Goal: Contribute content: Add original content to the website for others to see

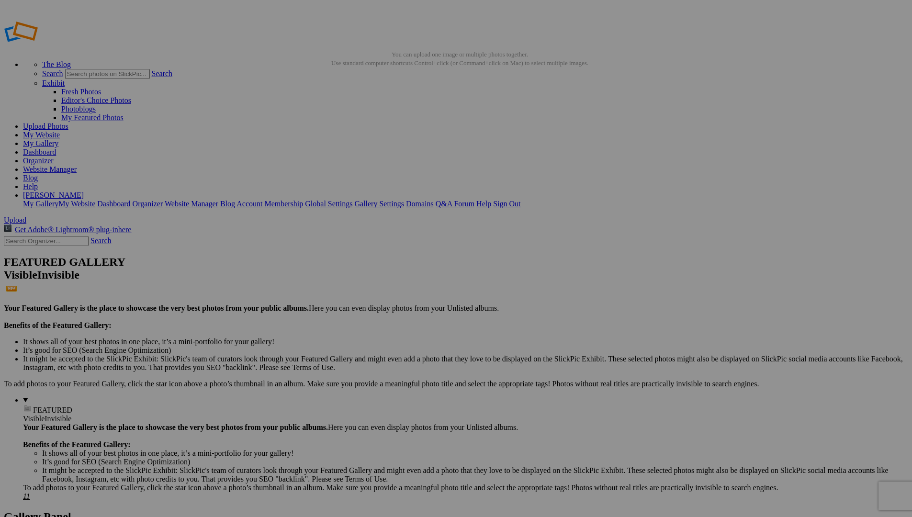
drag, startPoint x: 424, startPoint y: 142, endPoint x: 251, endPoint y: 133, distance: 173.1
drag, startPoint x: 261, startPoint y: 270, endPoint x: 338, endPoint y: 115, distance: 172.8
drag, startPoint x: 441, startPoint y: 267, endPoint x: 320, endPoint y: 120, distance: 190.1
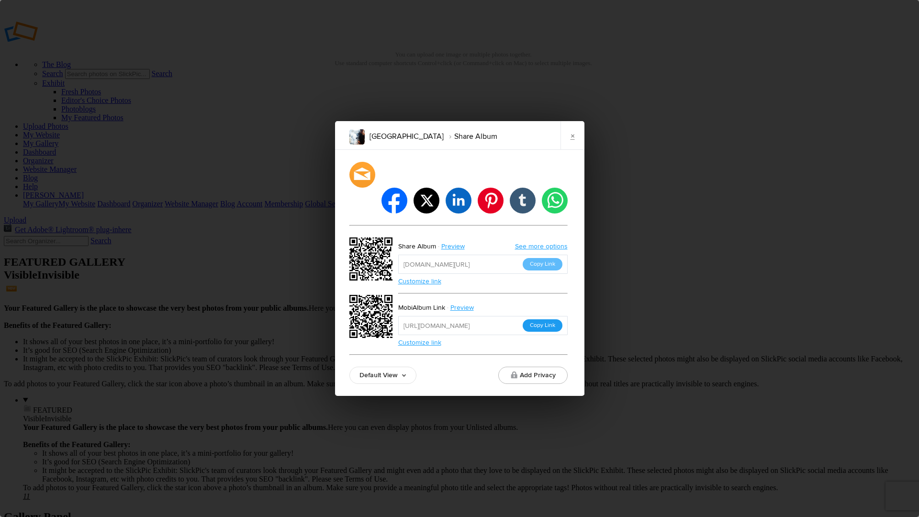
click at [551, 319] on button "Copy Link" at bounding box center [543, 325] width 40 height 12
click at [574, 150] on link "×" at bounding box center [573, 135] width 24 height 29
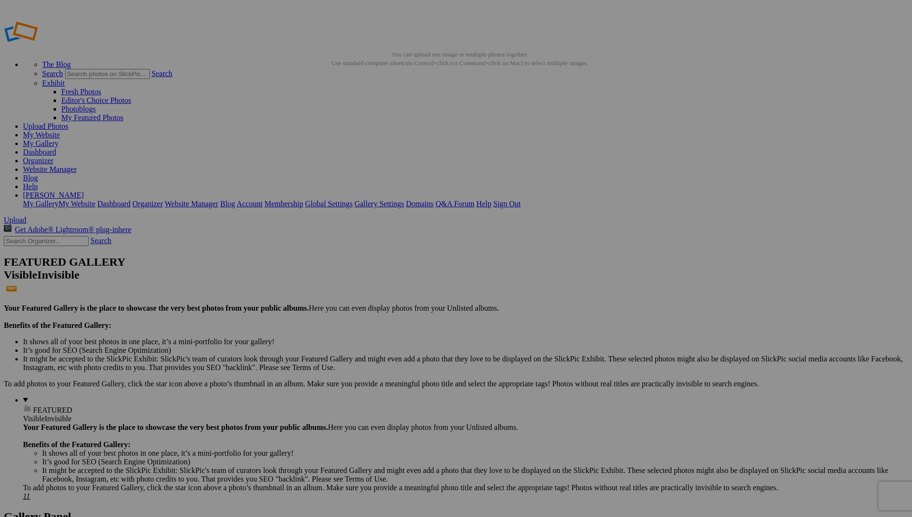
click at [60, 131] on link "My Website" at bounding box center [41, 135] width 37 height 8
click at [77, 165] on link "Website Manager" at bounding box center [50, 169] width 54 height 8
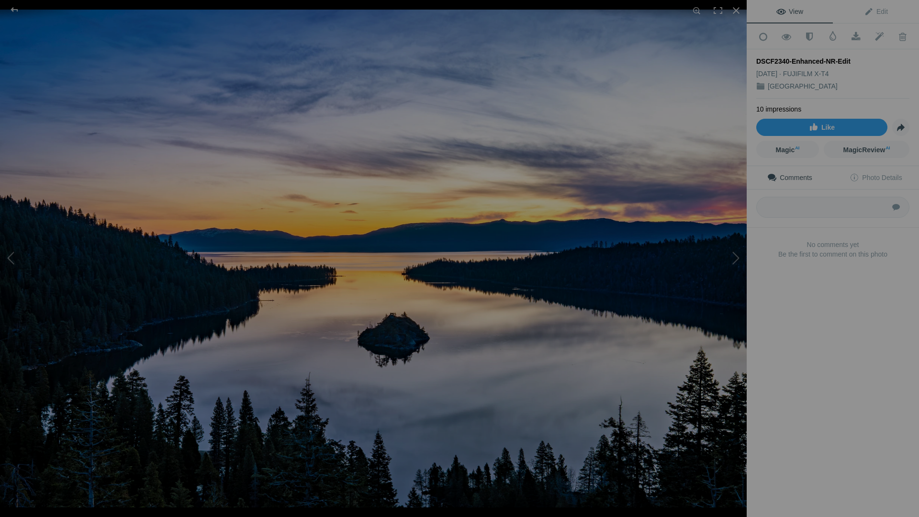
drag, startPoint x: 757, startPoint y: 59, endPoint x: 849, endPoint y: 57, distance: 92.9
click at [849, 57] on div "DSCF2340-Enhanced-NR-Edit" at bounding box center [833, 61] width 153 height 10
click at [853, 381] on div "View Edit Add to Quick Collection Remove from Quick Collection Hide from Public…" at bounding box center [833, 258] width 172 height 517
click at [877, 10] on span "Edit" at bounding box center [876, 12] width 24 height 8
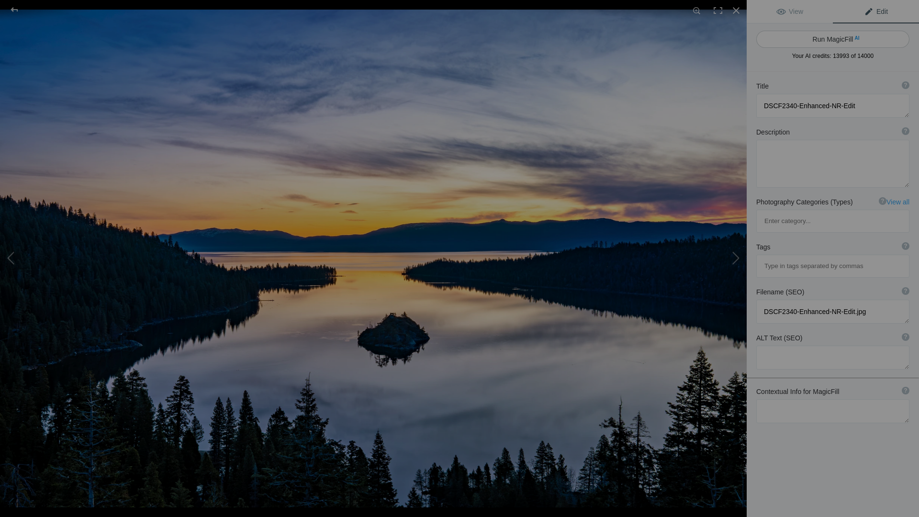
click at [879, 38] on button "Run MagicFill AI" at bounding box center [833, 39] width 153 height 17
type textarea "Serene Sunset Over [GEOGRAPHIC_DATA], [GEOGRAPHIC_DATA]"
type textarea "Experience the breathtaking beauty of Emerald Bay at Lake Tahoe during sunset. …"
type textarea "emerald-bay-sunset-lake-tahoe.jpg"
type textarea "A stunning sunset view over Emerald Bay in Lake Tahoe, featuring calm waters, a…"
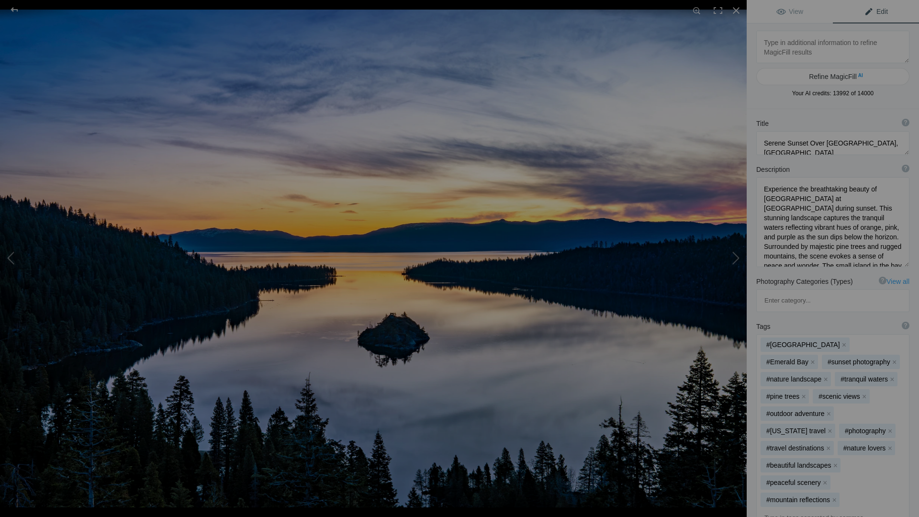
drag, startPoint x: 899, startPoint y: 222, endPoint x: 900, endPoint y: 272, distance: 50.3
click at [901, 267] on textarea at bounding box center [833, 222] width 153 height 90
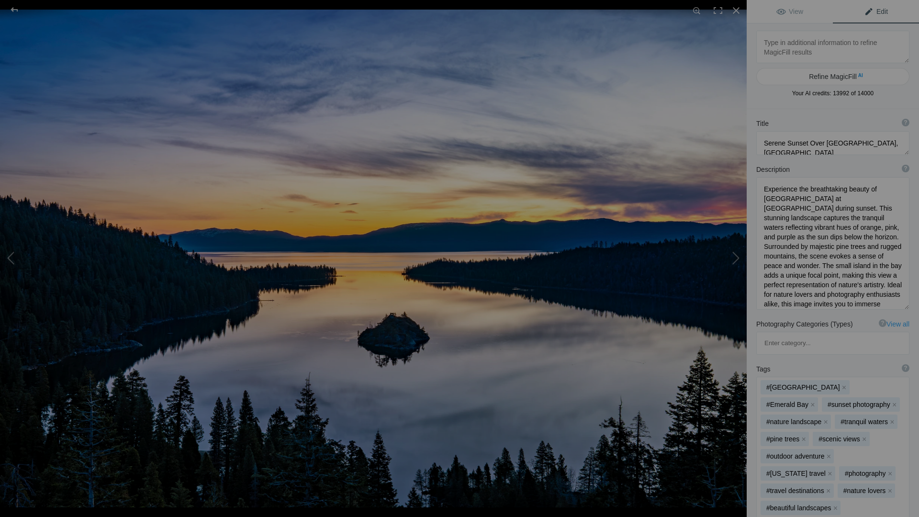
drag, startPoint x: 900, startPoint y: 275, endPoint x: 900, endPoint y: 306, distance: 31.1
click at [900, 306] on textarea at bounding box center [833, 243] width 153 height 133
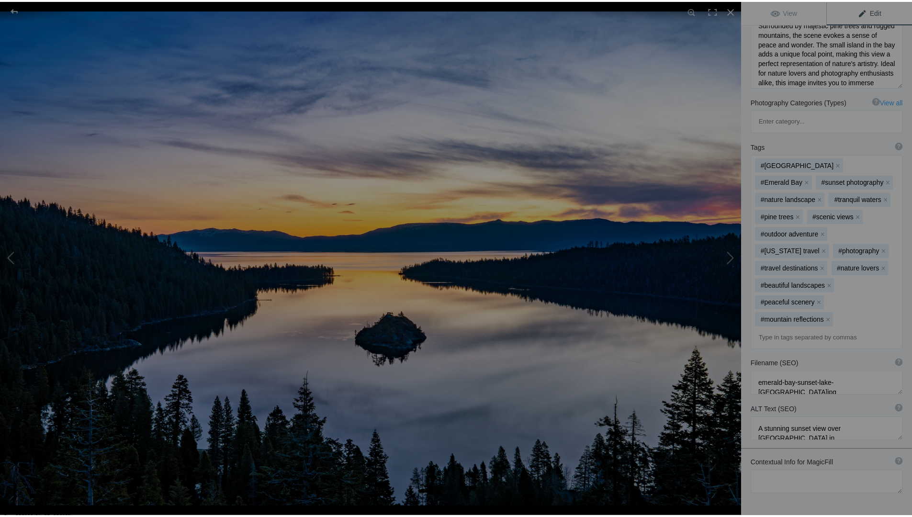
scroll to position [236, 0]
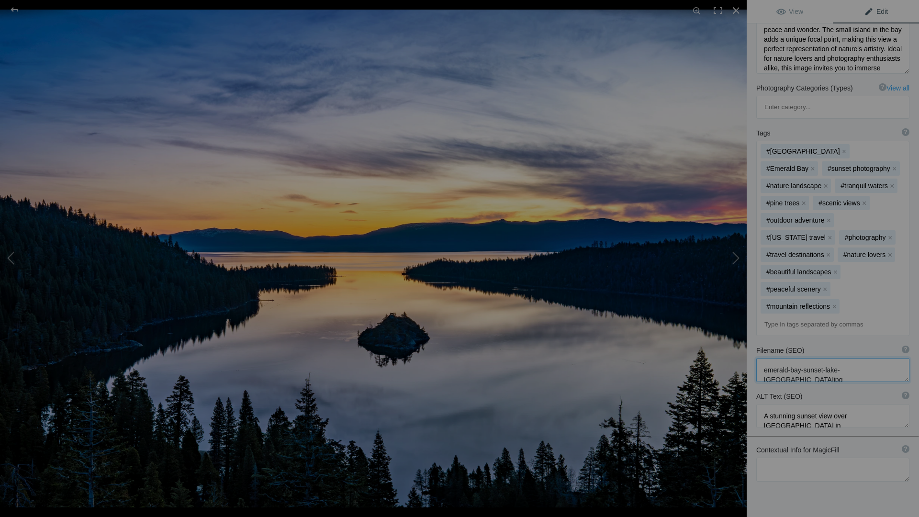
drag, startPoint x: 764, startPoint y: 326, endPoint x: 878, endPoint y: 329, distance: 114.0
click at [878, 358] on textarea at bounding box center [833, 370] width 153 height 24
drag, startPoint x: 900, startPoint y: 380, endPoint x: 898, endPoint y: 409, distance: 29.3
click at [898, 409] on textarea at bounding box center [833, 430] width 153 height 53
click at [735, 11] on div at bounding box center [736, 10] width 21 height 21
